Goal: Task Accomplishment & Management: Manage account settings

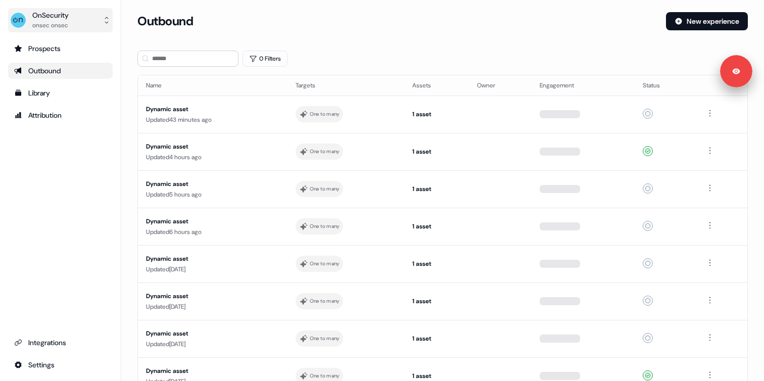
click at [74, 23] on button "OnSecurity onsec onsec" at bounding box center [60, 20] width 105 height 24
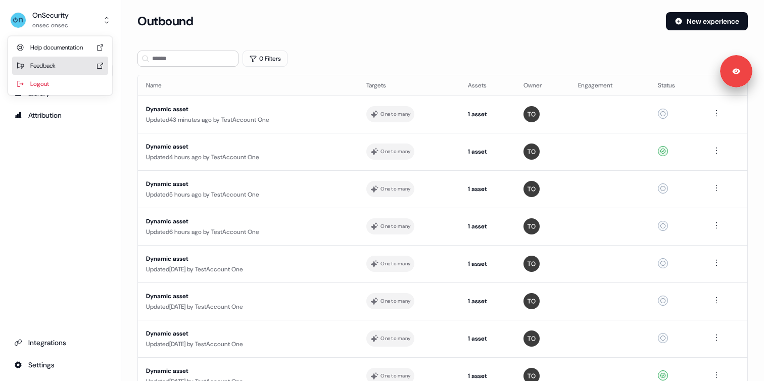
click at [57, 85] on div "Logout" at bounding box center [60, 84] width 96 height 18
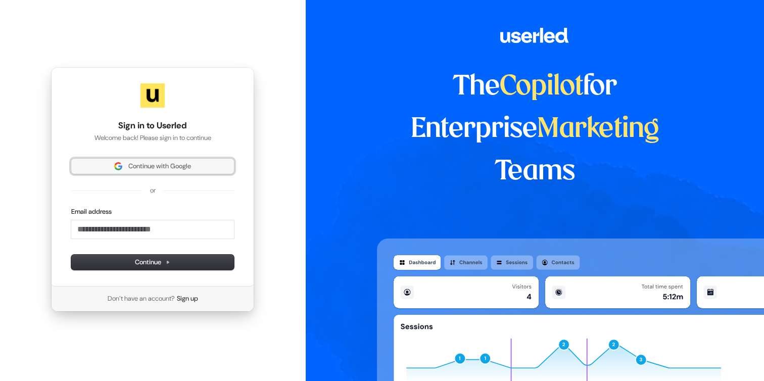
click at [126, 166] on span "Continue with Google" at bounding box center [152, 166] width 151 height 9
